Goal: Find specific page/section: Find specific page/section

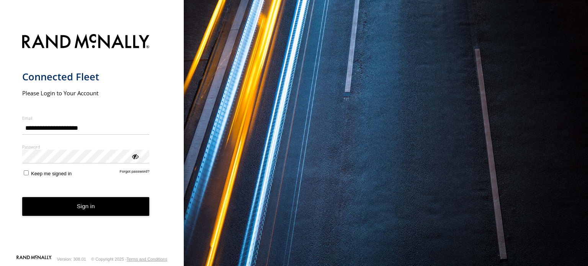
click at [84, 202] on button "Sign in" at bounding box center [86, 206] width 128 height 19
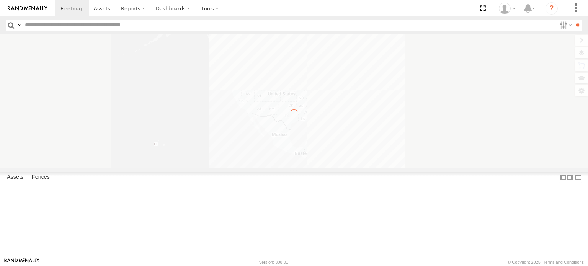
click at [67, 24] on input "text" at bounding box center [289, 25] width 535 height 11
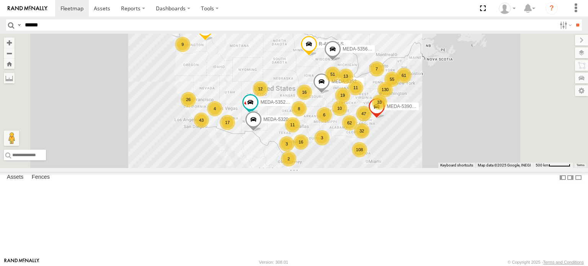
type input "******"
click at [574, 20] on input "**" at bounding box center [578, 25] width 9 height 11
